Goal: Transaction & Acquisition: Purchase product/service

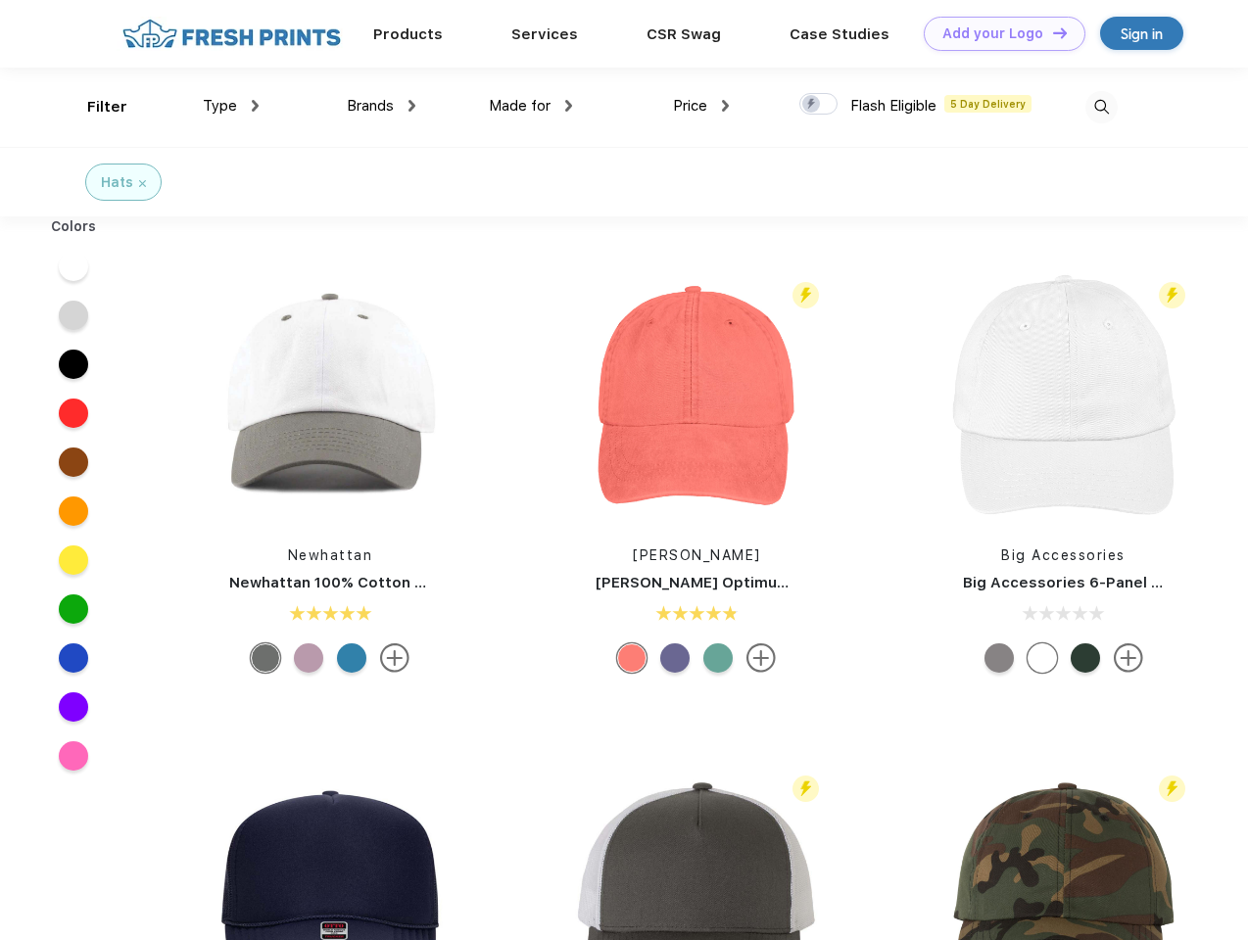
click at [997, 33] on link "Add your Logo Design Tool" at bounding box center [1005, 34] width 162 height 34
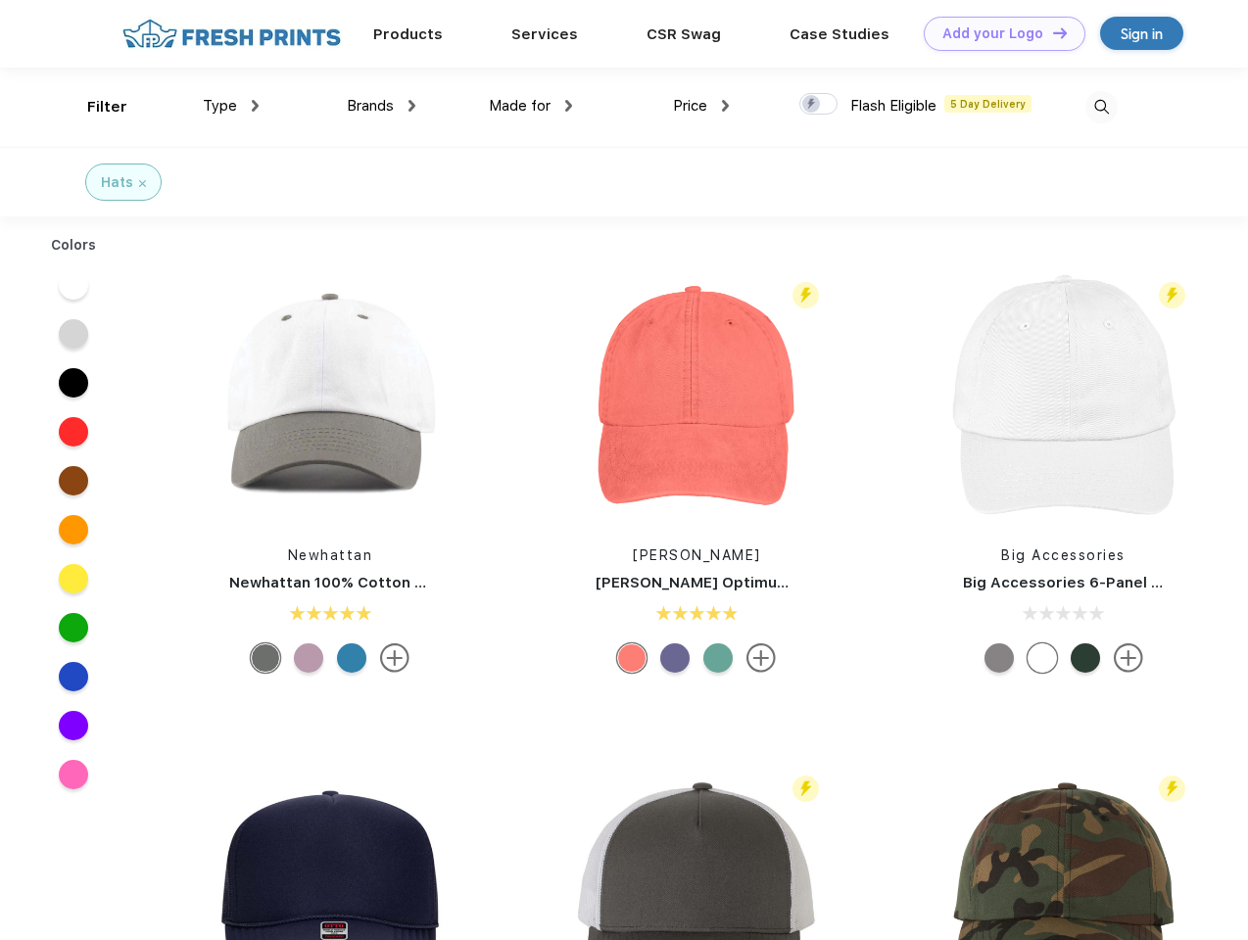
click at [0, 0] on div "Design Tool" at bounding box center [0, 0] width 0 height 0
click at [1051, 32] on link "Add your Logo Design Tool" at bounding box center [1005, 34] width 162 height 34
click at [94, 107] on div "Filter" at bounding box center [107, 107] width 40 height 23
click at [231, 106] on span "Type" at bounding box center [220, 106] width 34 height 18
click at [381, 106] on span "Brands" at bounding box center [370, 106] width 47 height 18
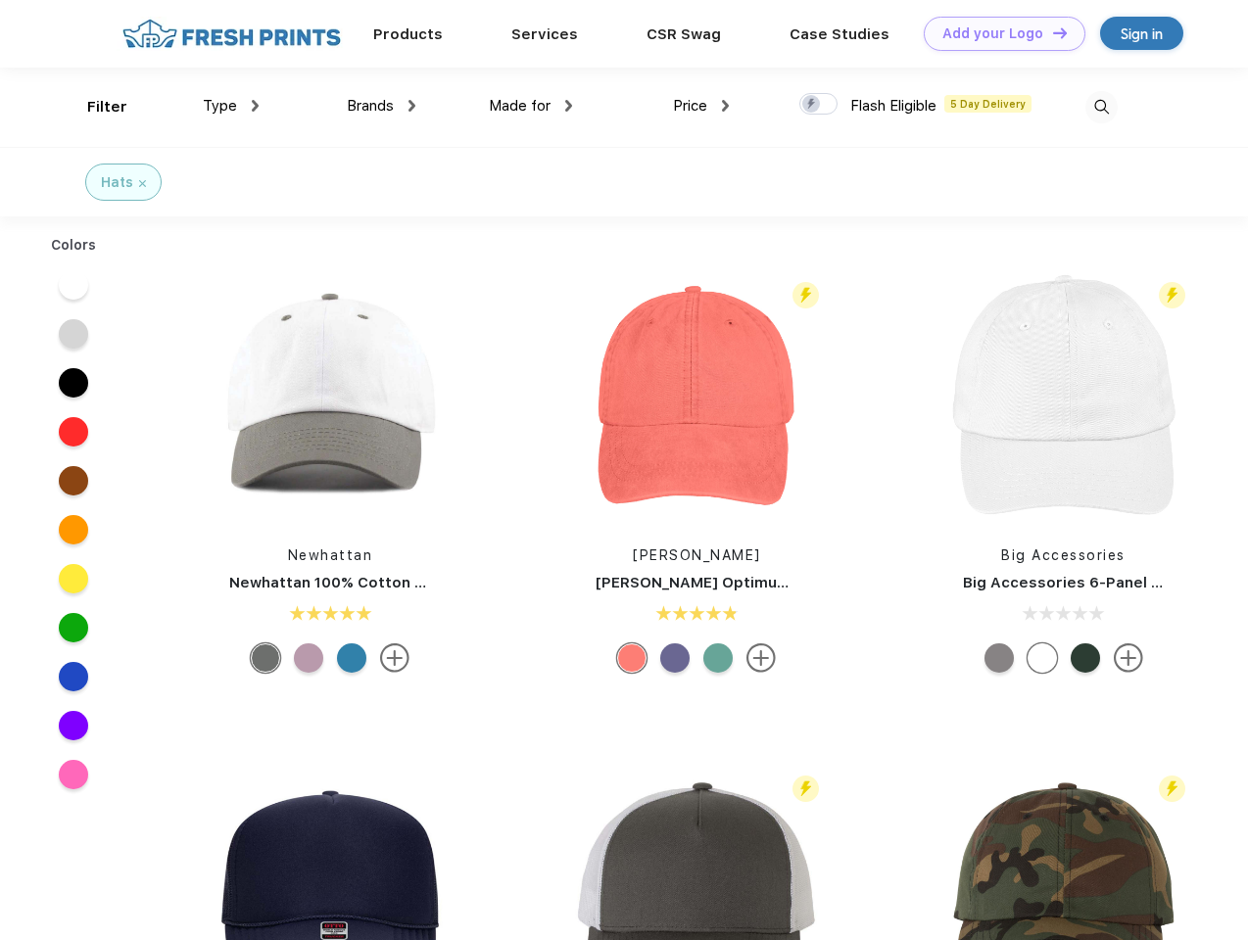
click at [531, 106] on span "Made for" at bounding box center [520, 106] width 62 height 18
click at [701, 106] on span "Price" at bounding box center [690, 106] width 34 height 18
click at [819, 105] on div at bounding box center [818, 104] width 38 height 22
click at [812, 105] on input "checkbox" at bounding box center [805, 98] width 13 height 13
click at [1101, 107] on img at bounding box center [1101, 107] width 32 height 32
